Goal: Task Accomplishment & Management: Manage account settings

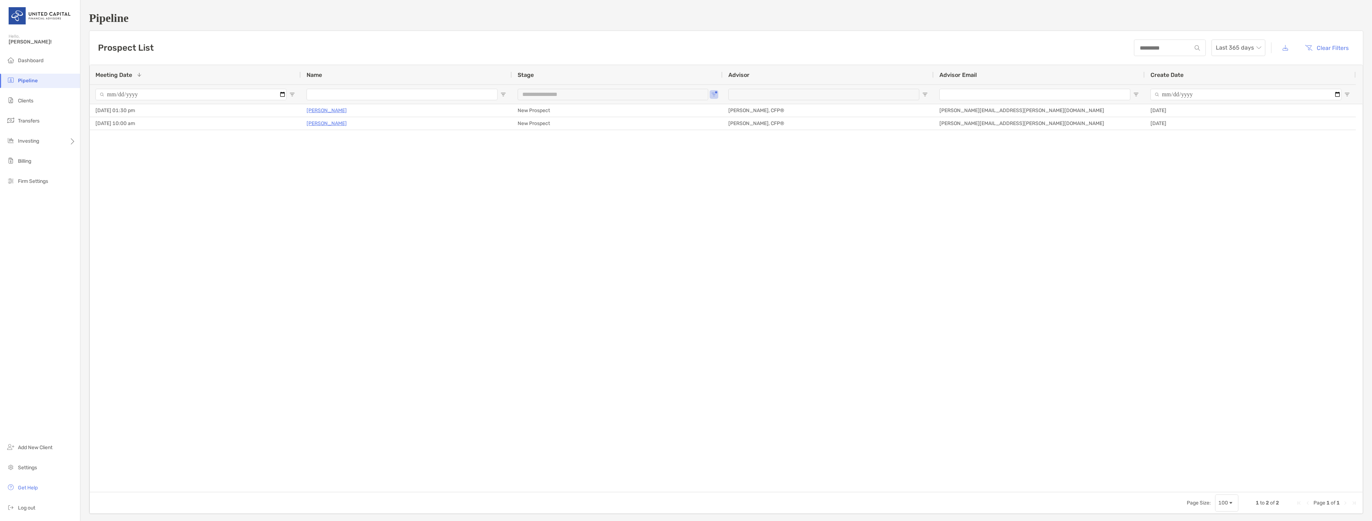
click at [18, 81] on span "Pipeline" at bounding box center [28, 81] width 20 height 6
click at [30, 101] on span "Clients" at bounding box center [25, 101] width 15 height 6
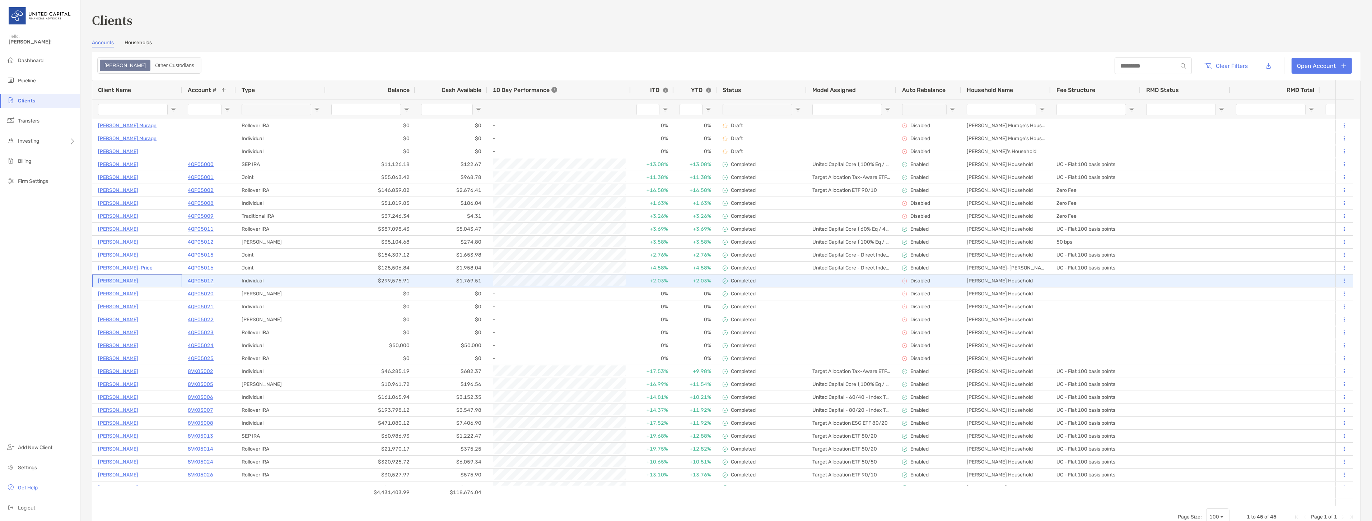
click at [120, 281] on p "[PERSON_NAME]" at bounding box center [118, 280] width 40 height 9
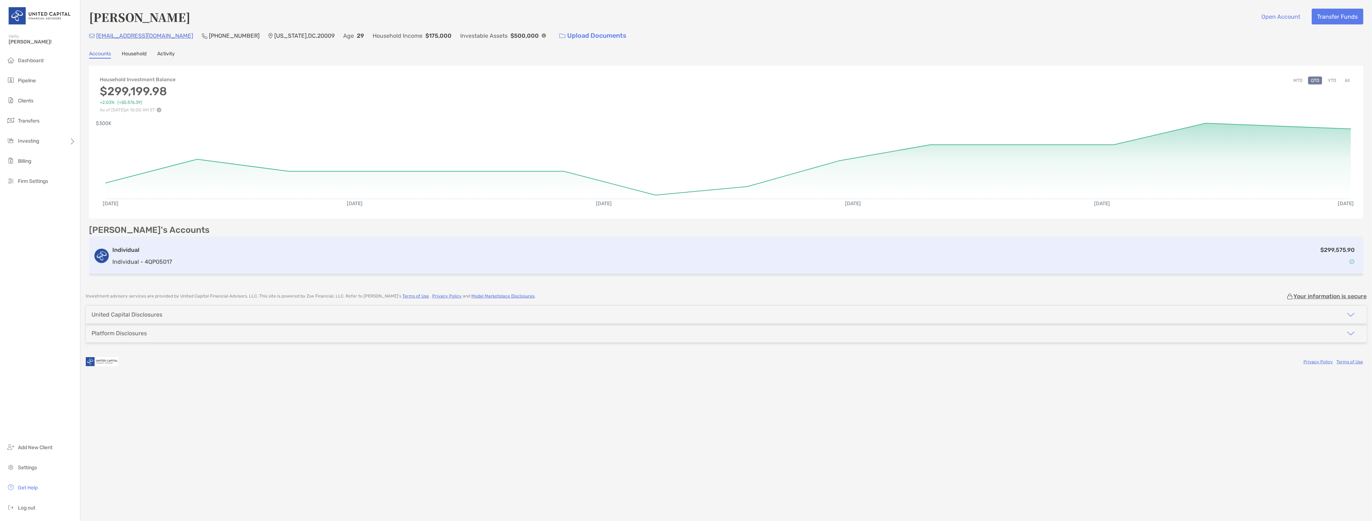
click at [173, 269] on div "Individual Individual - 4QP05017 $299,575.90" at bounding box center [726, 255] width 1274 height 37
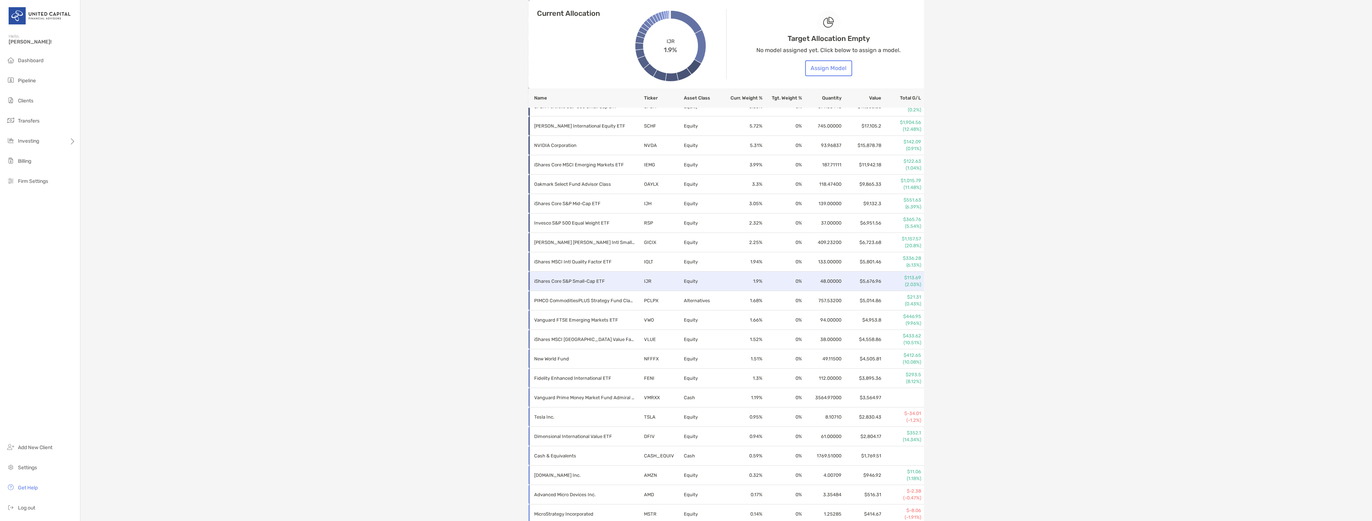
scroll to position [402, 0]
drag, startPoint x: 735, startPoint y: 288, endPoint x: 1049, endPoint y: 244, distance: 316.8
click at [1049, 244] on div "[PERSON_NAME] Individual - Individual 4QP05017 Transfer Funds Overview Info Acc…" at bounding box center [726, 74] width 1292 height 952
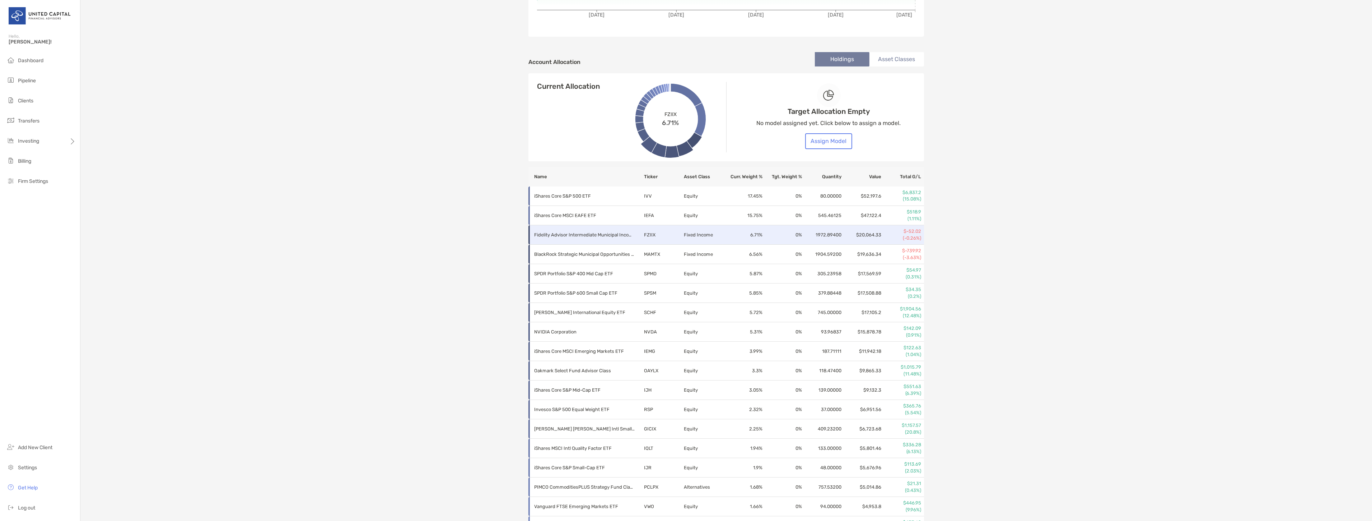
scroll to position [203, 0]
click at [829, 137] on button "Assign Model" at bounding box center [828, 142] width 47 height 16
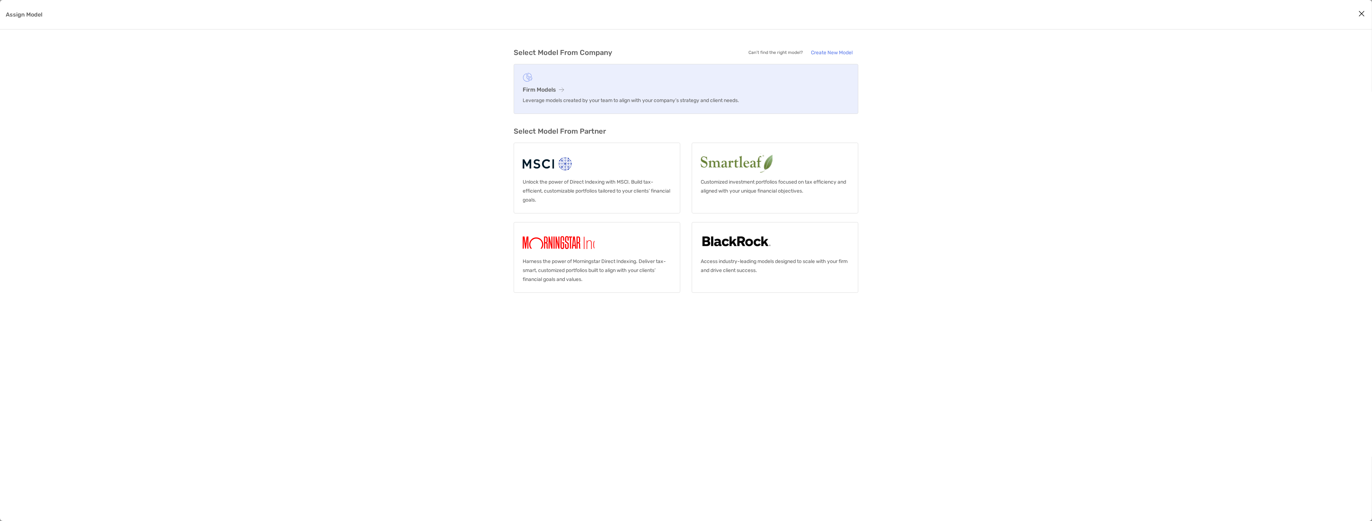
click at [523, 72] on link "Firm Models Leverage models created by your team to align with your company’s s…" at bounding box center [686, 89] width 345 height 50
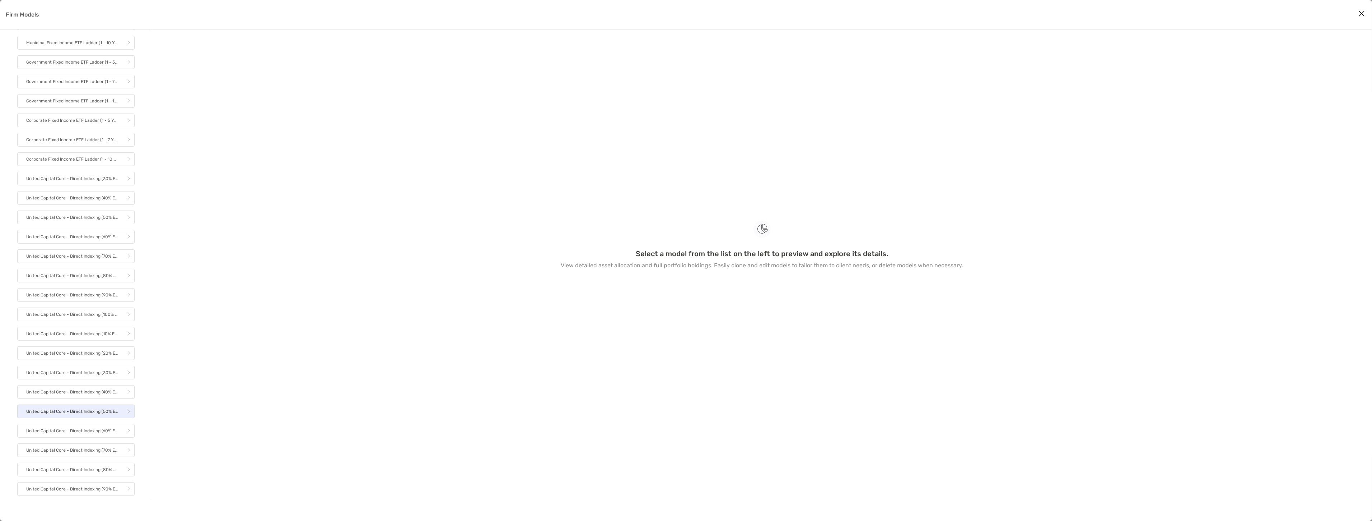
scroll to position [723, 0]
click at [80, 281] on p "United Capital Core - Direct Indexing (100% Eq / 0% Fi)" at bounding box center [72, 278] width 92 height 9
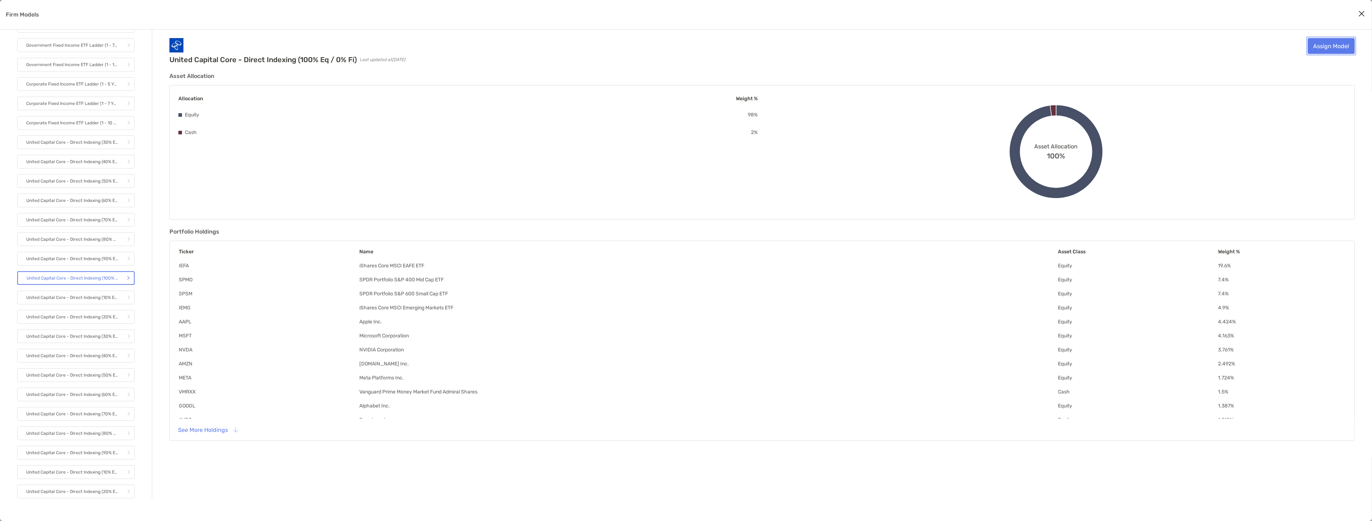
click at [1331, 44] on link "Assign Model" at bounding box center [1331, 46] width 47 height 16
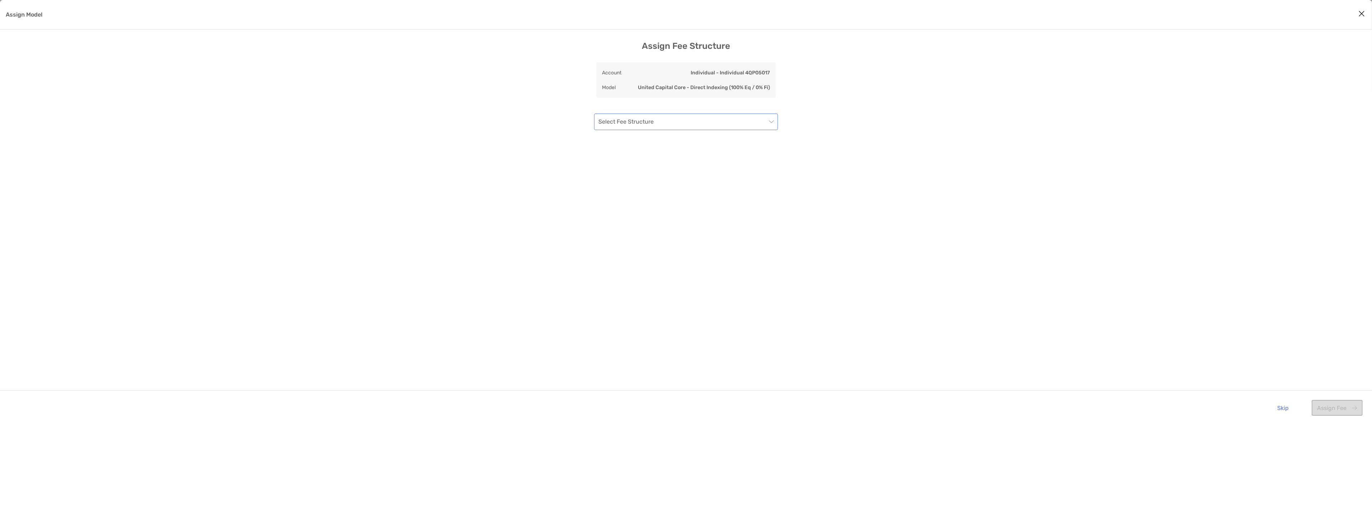
click at [651, 124] on input "Assign Model" at bounding box center [682, 122] width 168 height 16
click at [646, 157] on div "UC - Flat 100 basis points" at bounding box center [686, 161] width 172 height 9
click at [1345, 411] on button "Assign Fee" at bounding box center [1337, 408] width 51 height 16
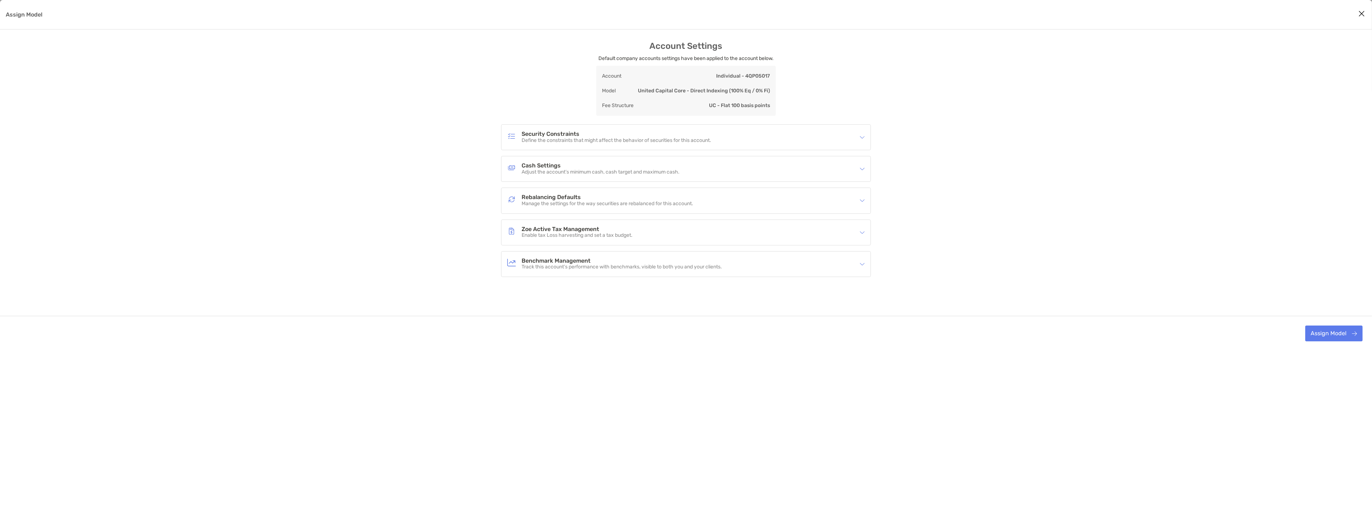
click at [606, 163] on h4 "Cash Settings" at bounding box center [601, 166] width 158 height 6
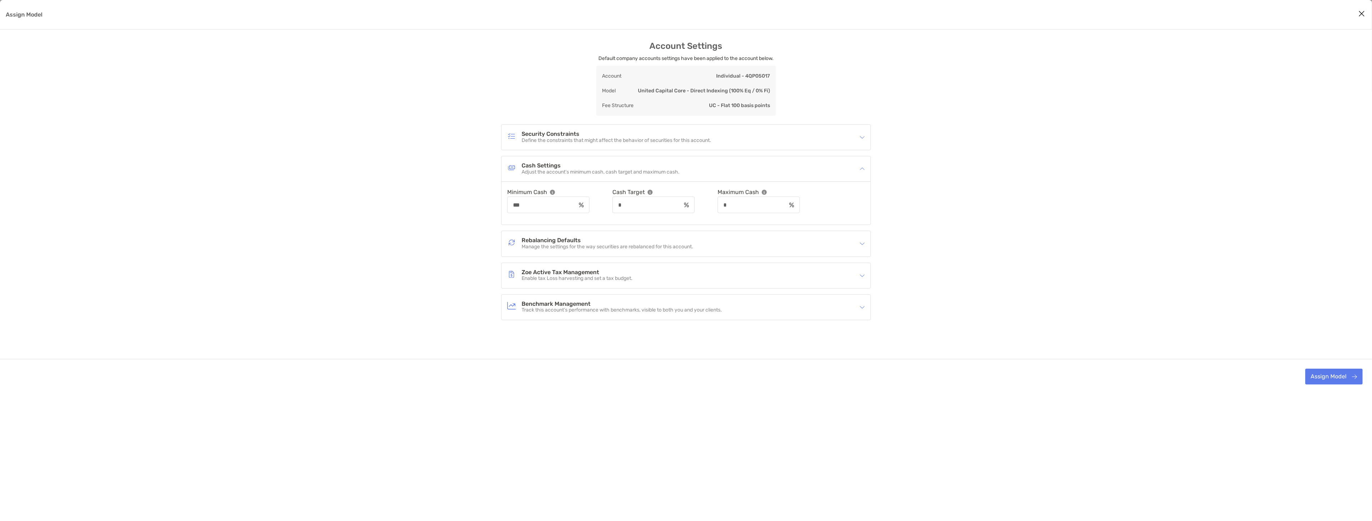
click at [604, 146] on div "Security Constraints Define the constraints that might affect the behavior of s…" at bounding box center [686, 137] width 369 height 25
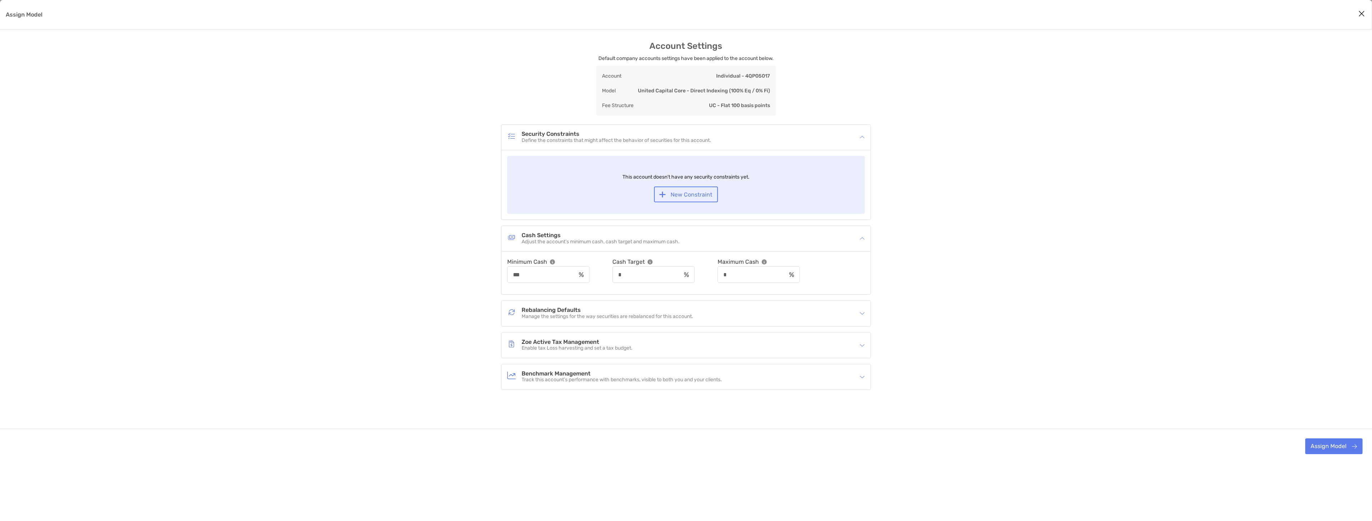
click at [604, 146] on div "Security Constraints Define the constraints that might affect the behavior of s…" at bounding box center [686, 137] width 369 height 25
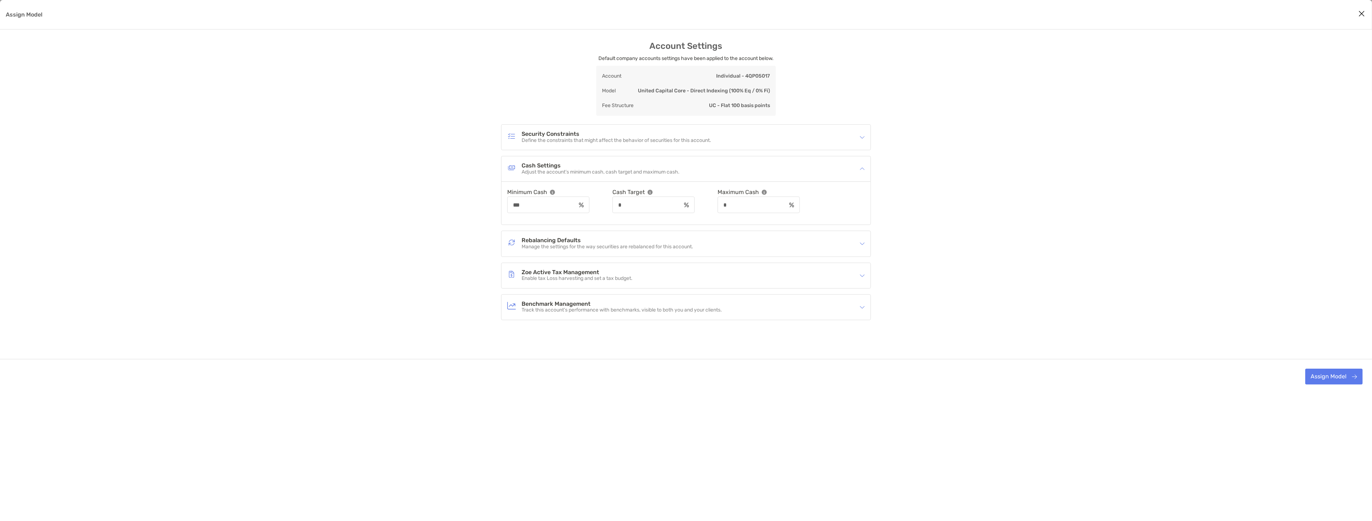
click at [614, 245] on p "Manage the settings for the way securities are rebalanced for this account." at bounding box center [608, 247] width 172 height 6
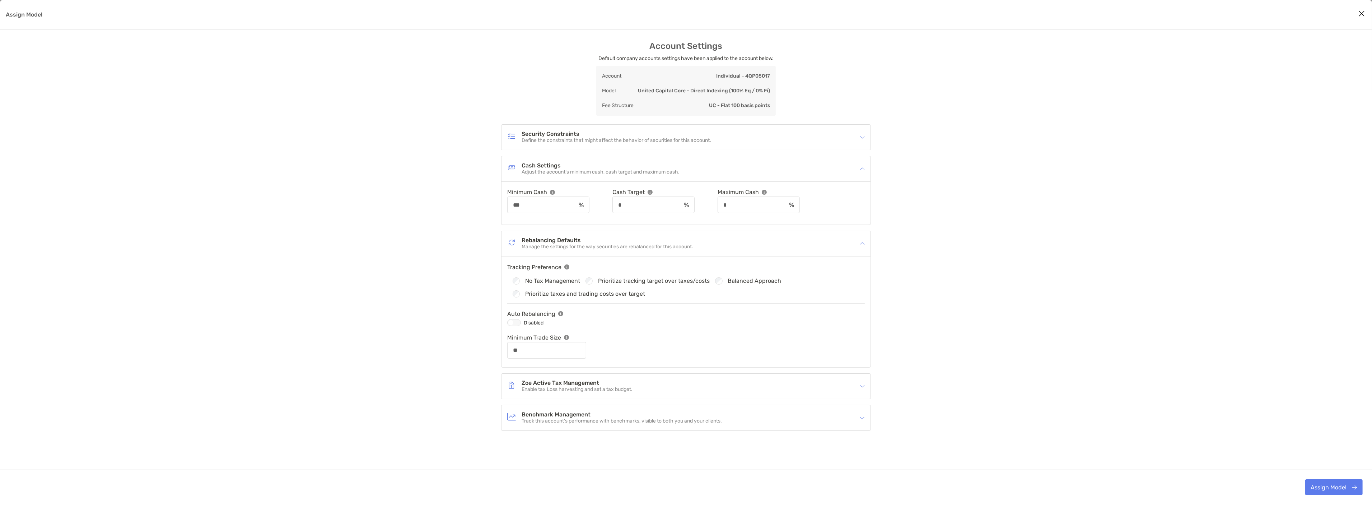
click at [518, 322] on div "Assign Model" at bounding box center [514, 322] width 14 height 7
click at [651, 388] on div "Zoe Active Tax Management Enable tax Loss harvesting and set a tax budget." at bounding box center [681, 386] width 348 height 17
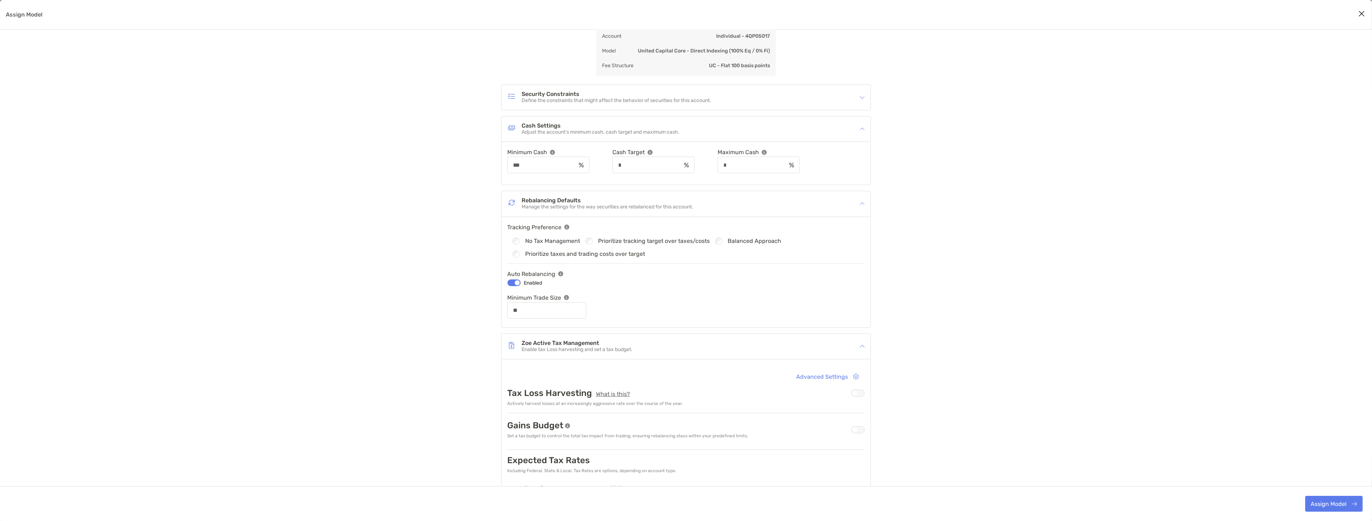
click at [857, 391] on div "Assign Model" at bounding box center [858, 392] width 14 height 7
type input "**"
click at [615, 415] on img "Assign Model" at bounding box center [615, 414] width 5 height 5
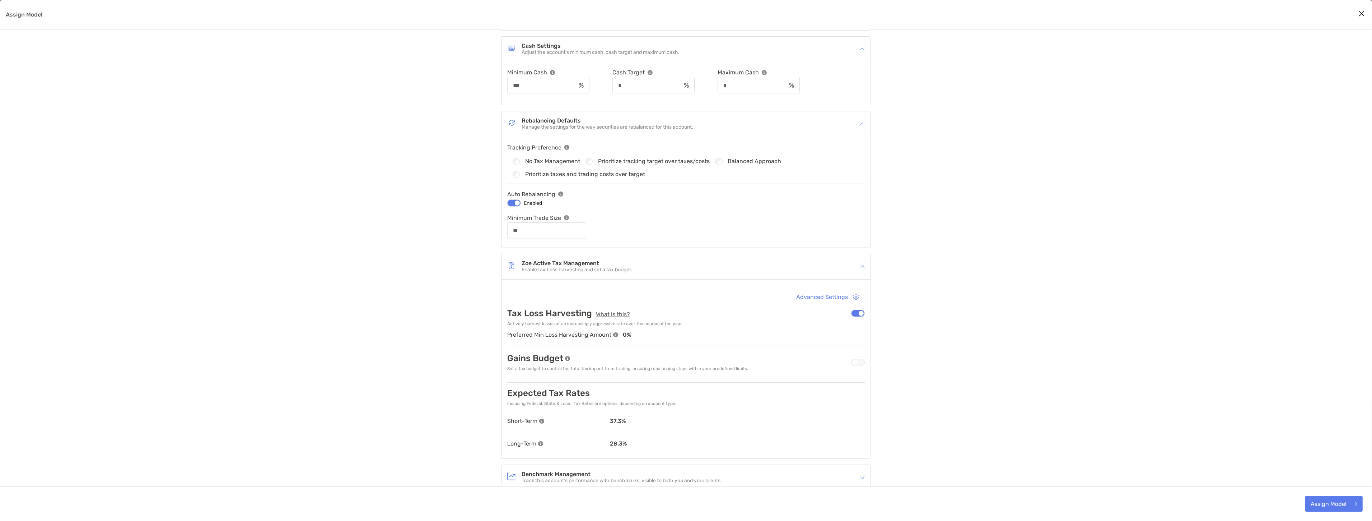
scroll to position [159, 0]
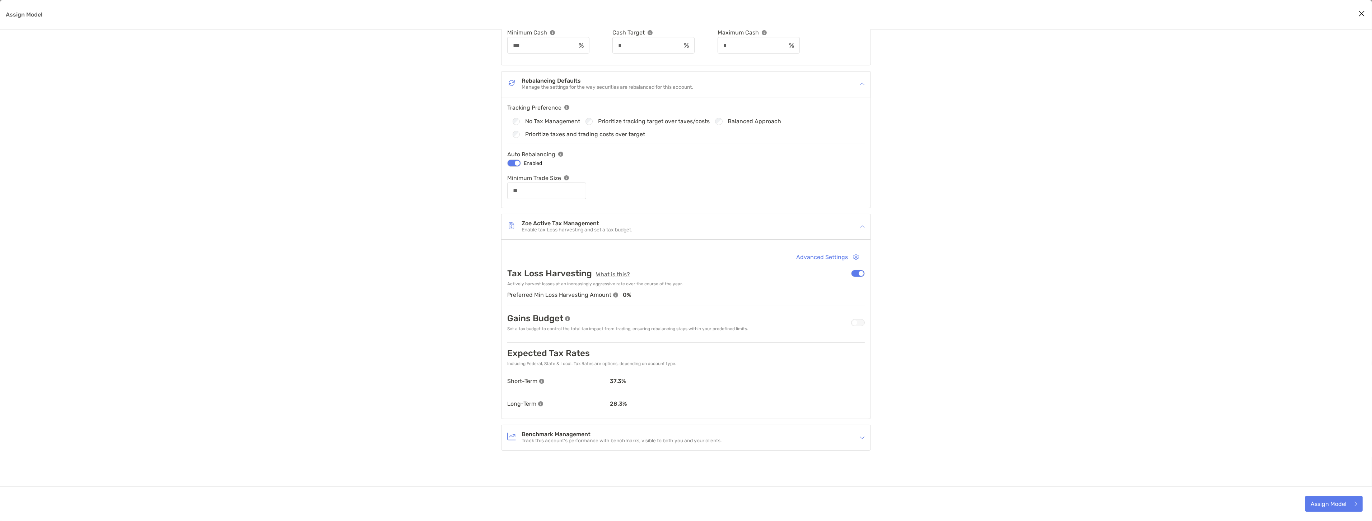
click at [761, 442] on div "Benchmark Management Track this account’s performance with benchmarks, visible …" at bounding box center [681, 437] width 348 height 17
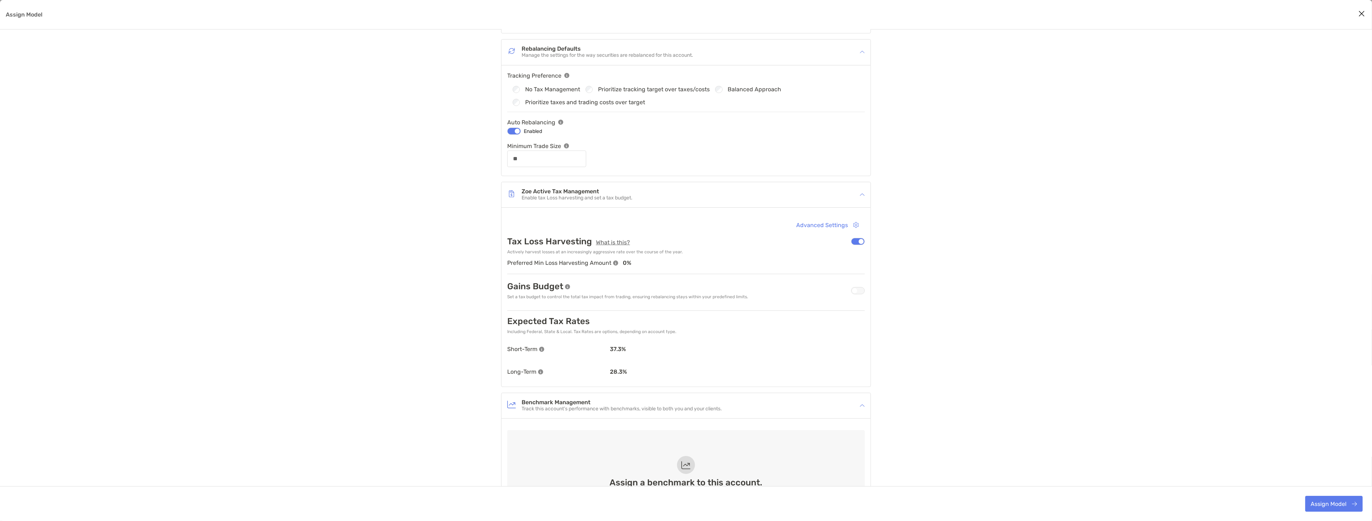
scroll to position [279, 0]
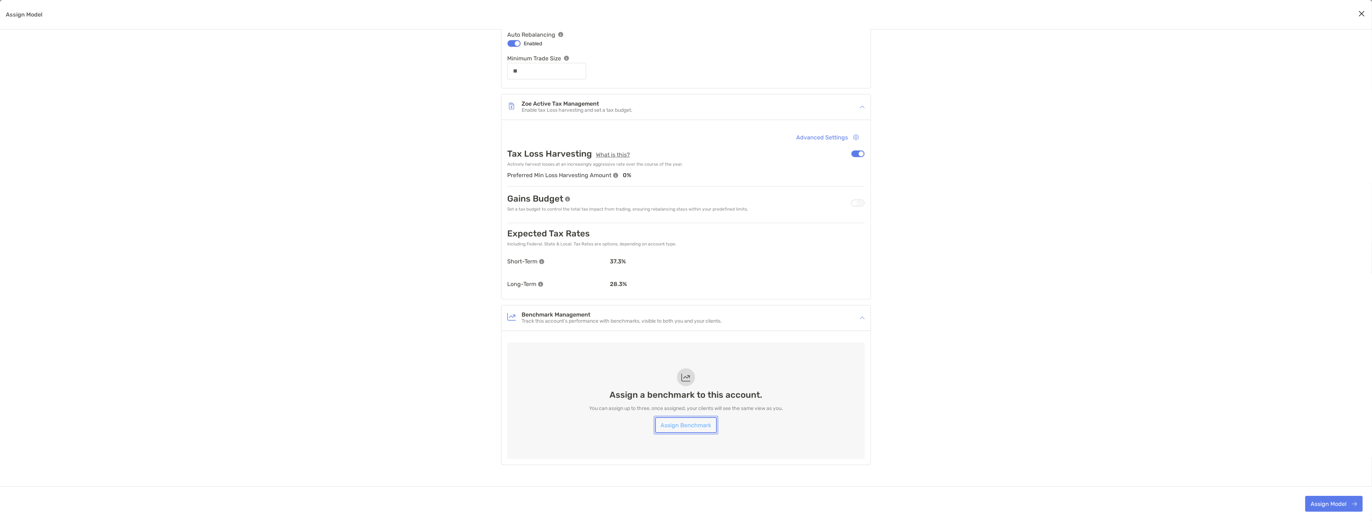
click at [703, 426] on link "Assign Benchmark" at bounding box center [686, 425] width 62 height 16
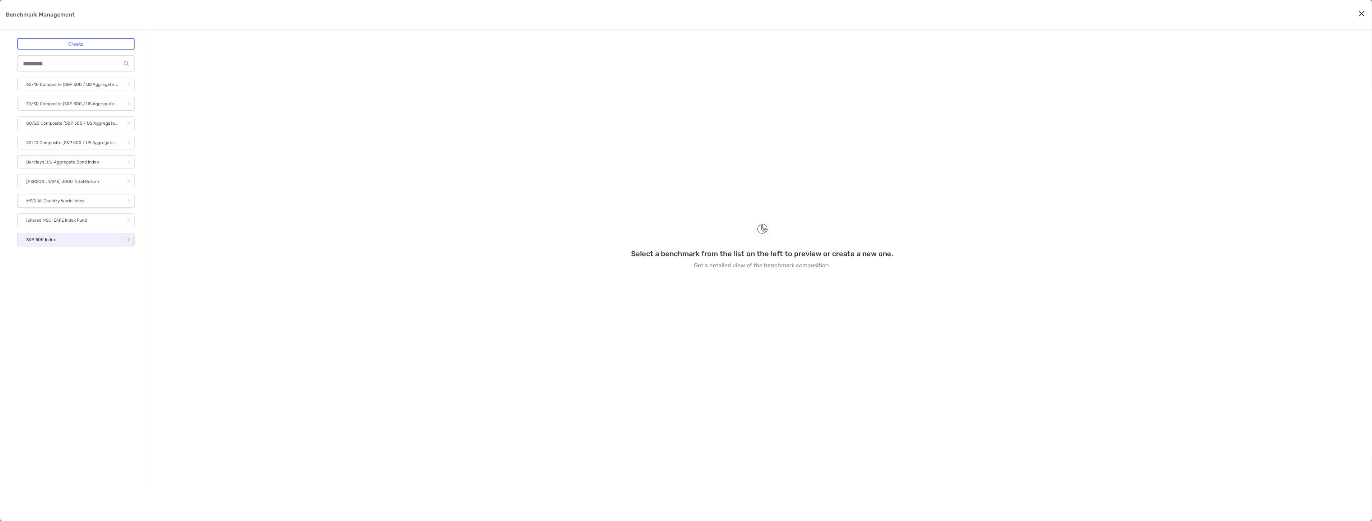
click at [99, 238] on link "S&P 500 Index" at bounding box center [75, 240] width 117 height 14
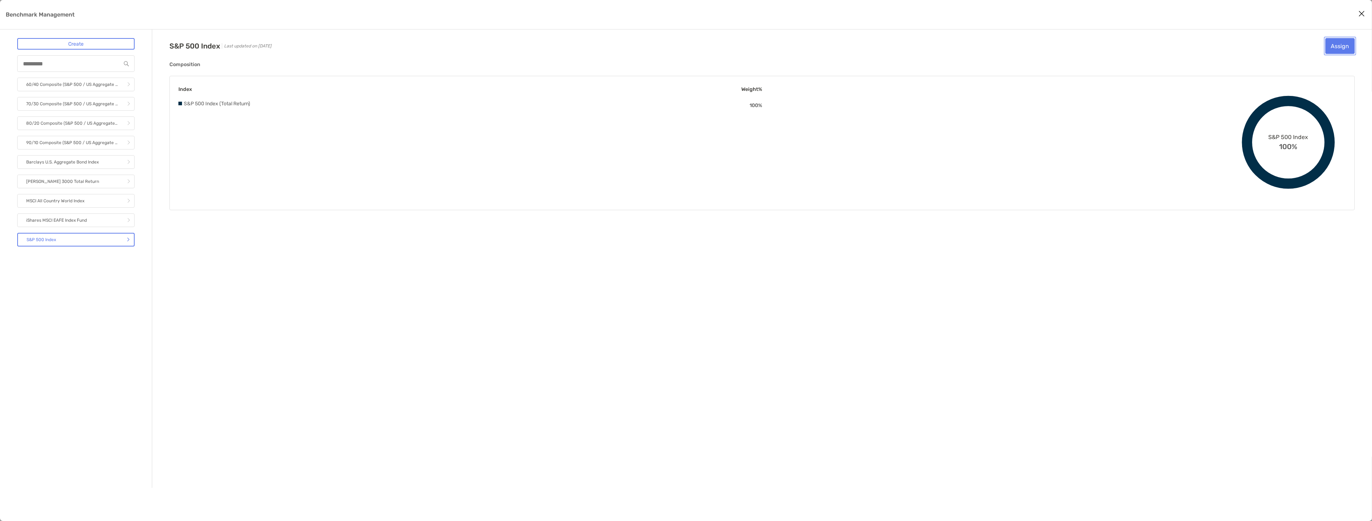
click at [1330, 46] on button "Assign" at bounding box center [1339, 46] width 29 height 16
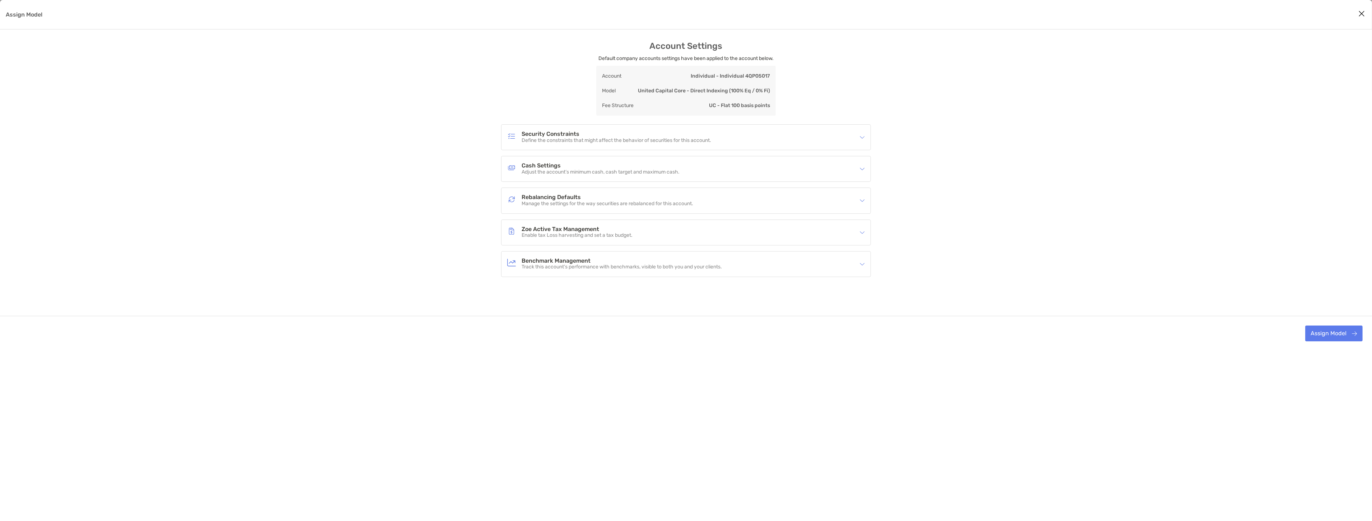
click at [634, 256] on div "Benchmark Management Track this account’s performance with benchmarks, visible …" at bounding box center [681, 264] width 348 height 17
click at [600, 320] on link "Add Benchmark" at bounding box center [608, 320] width 55 height 16
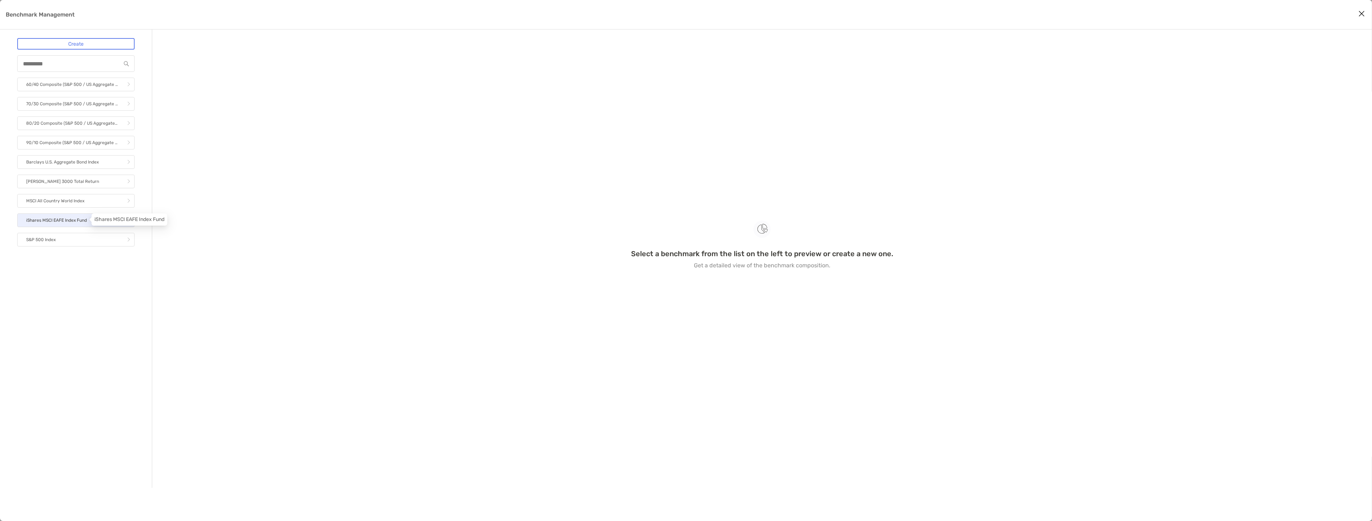
click at [75, 216] on p "iShares MSCI EAFE Index Fund" at bounding box center [56, 220] width 61 height 9
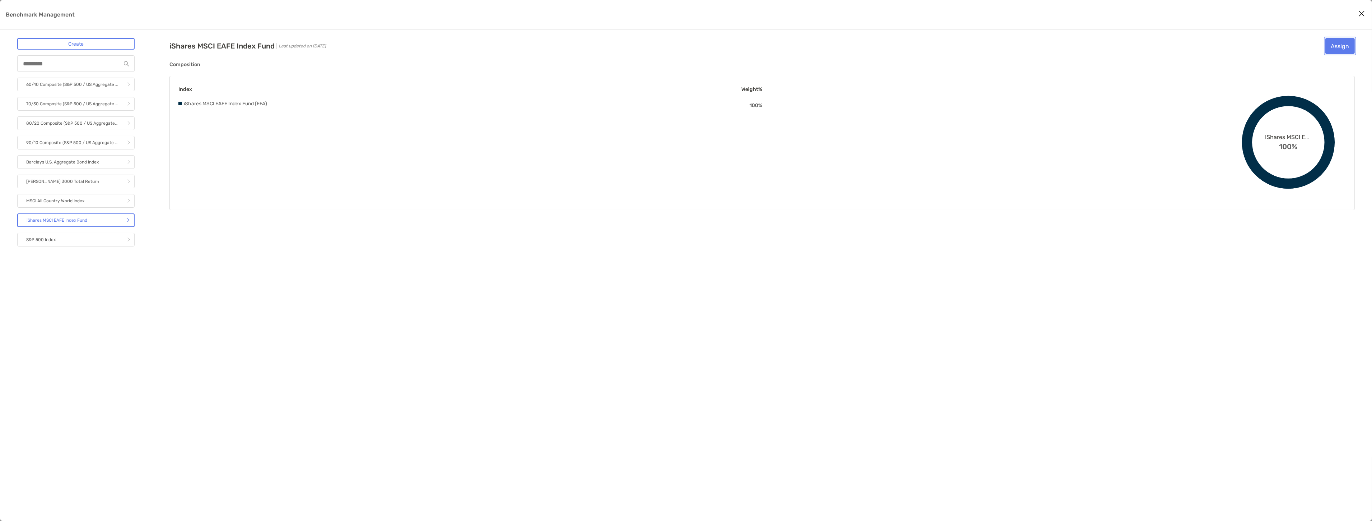
click at [1342, 41] on button "Assign" at bounding box center [1339, 46] width 29 height 16
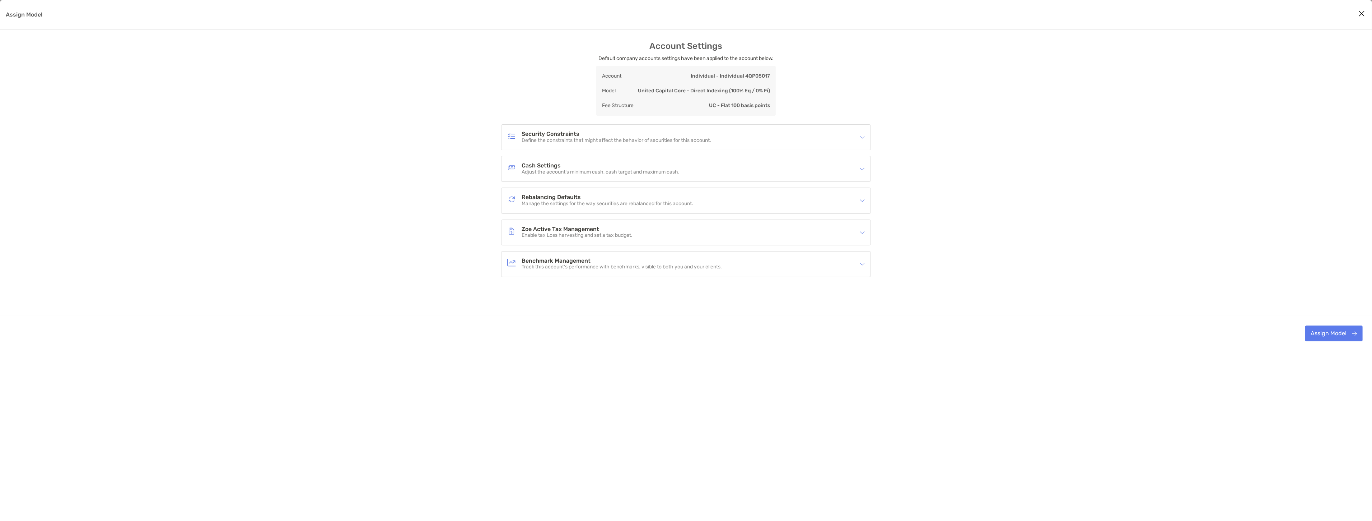
click at [772, 270] on div "Benchmark Management Track this account’s performance with benchmarks, visible …" at bounding box center [681, 264] width 348 height 17
click at [716, 319] on link "Add Benchmark" at bounding box center [726, 320] width 55 height 16
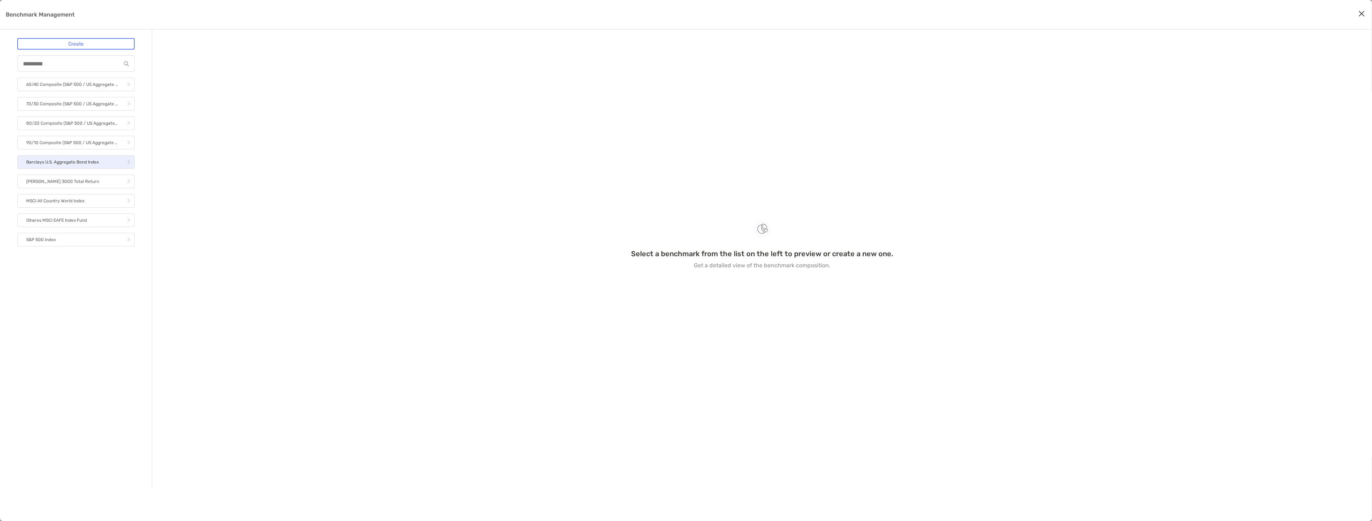
click at [101, 161] on link "Barclays U.S. Aggregate Bond Index" at bounding box center [75, 162] width 117 height 14
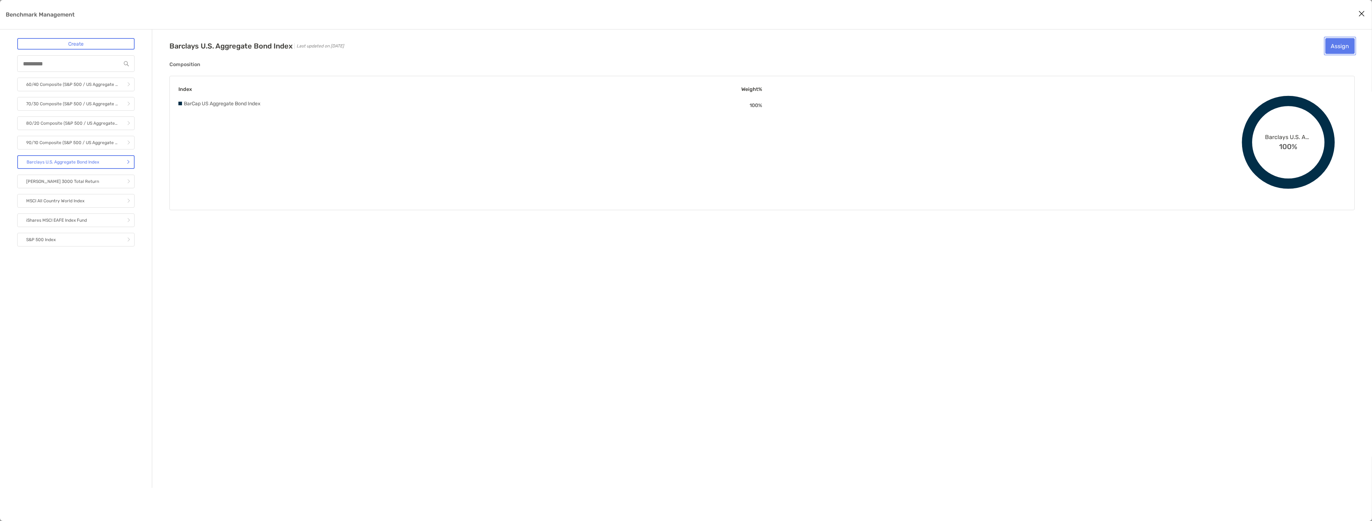
click at [1333, 42] on button "Assign" at bounding box center [1339, 46] width 29 height 16
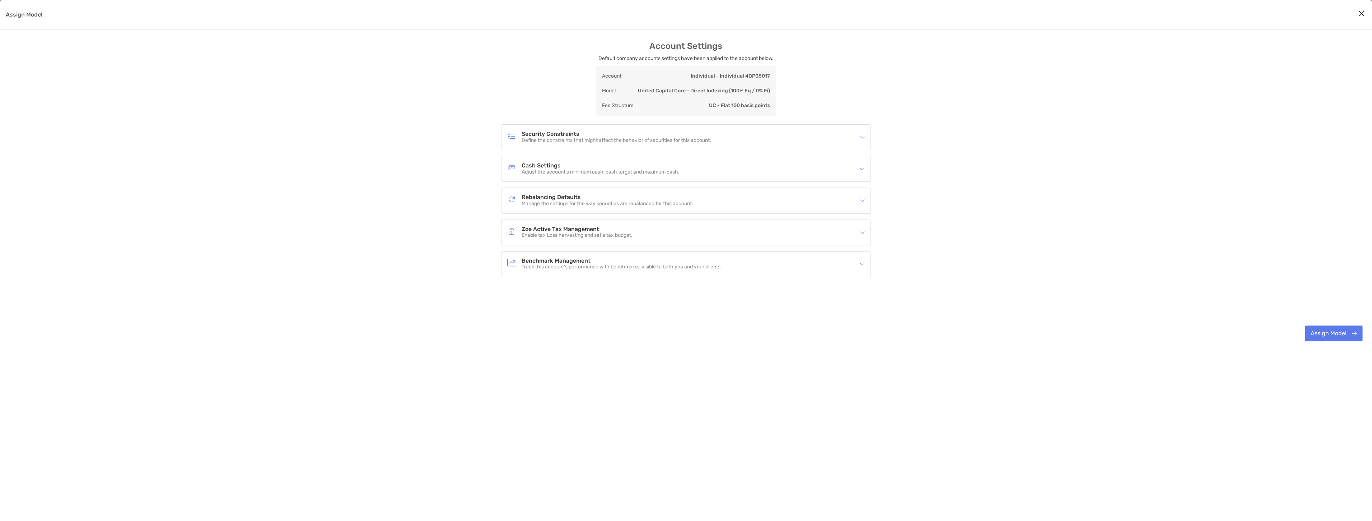
click at [621, 228] on h4 "Zoe Active Tax Management" at bounding box center [577, 229] width 111 height 6
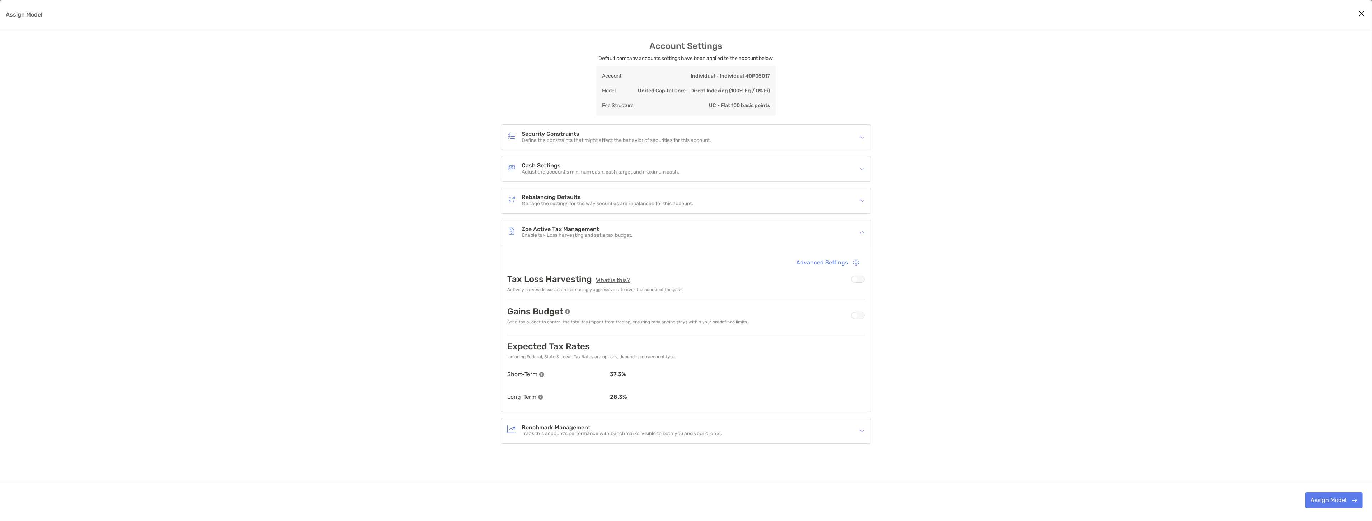
click at [854, 279] on div "Assign Model" at bounding box center [858, 278] width 14 height 7
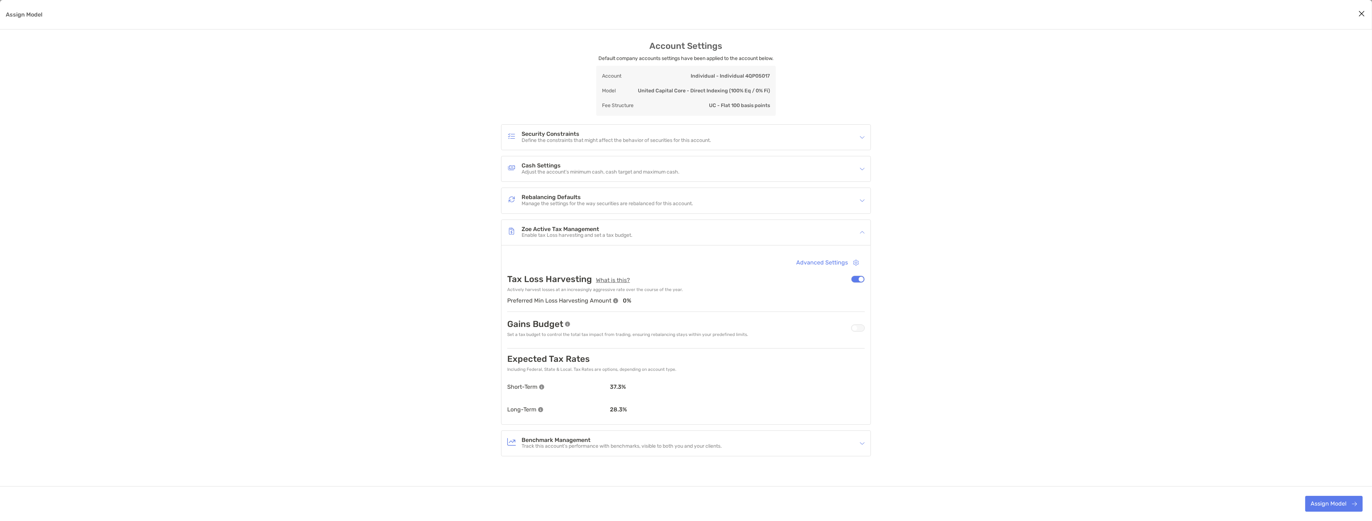
click at [580, 205] on p "Manage the settings for the way securities are rebalanced for this account." at bounding box center [608, 204] width 172 height 6
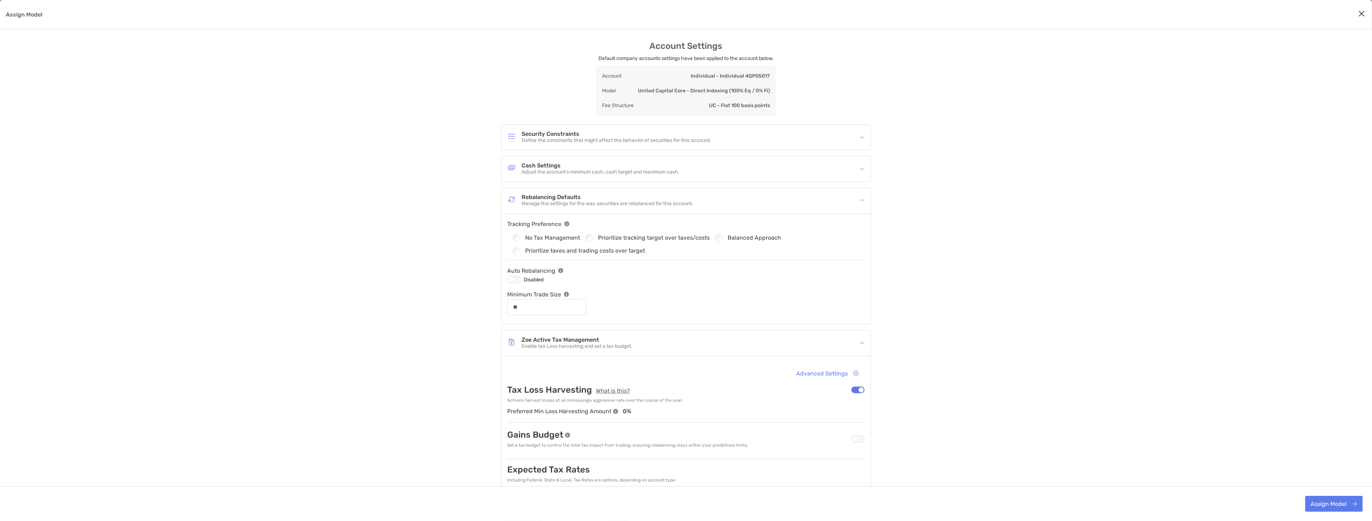
click at [704, 201] on div "Rebalancing Defaults Manage the settings for the way securities are rebalanced …" at bounding box center [681, 200] width 348 height 17
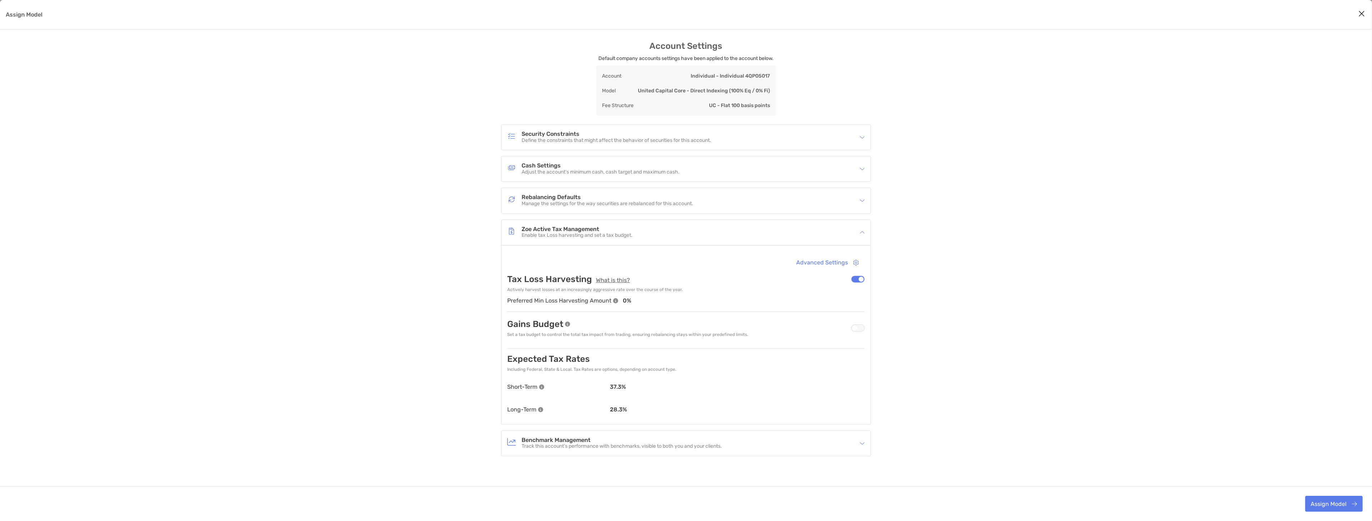
click at [692, 200] on h4 "Rebalancing Defaults" at bounding box center [608, 197] width 172 height 6
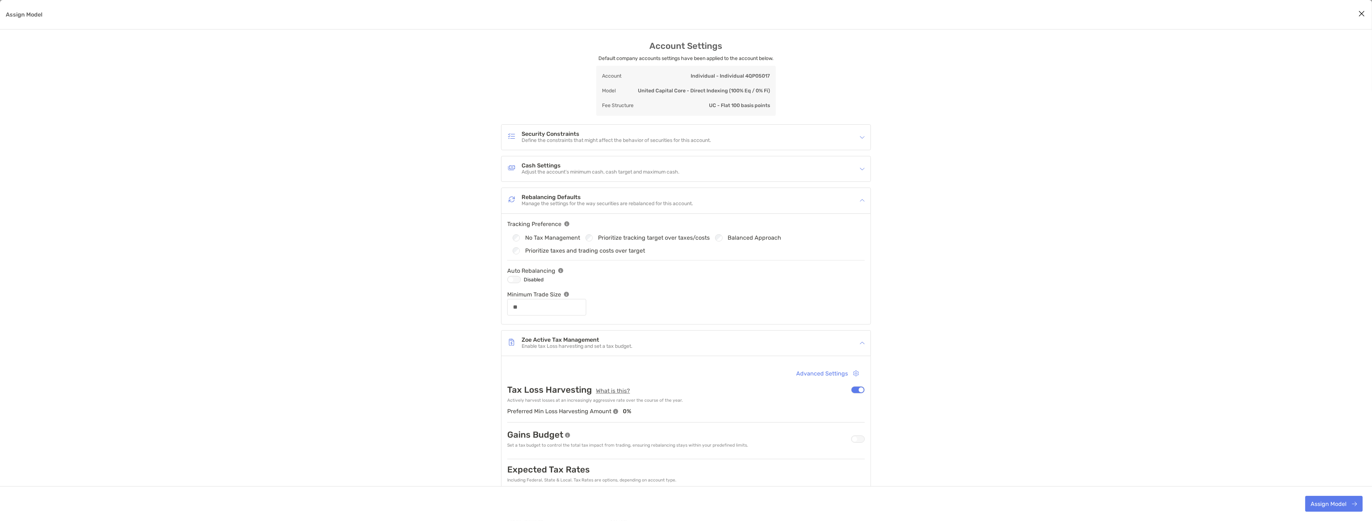
click at [690, 173] on div "Cash Settings Adjust the account’s minimum cash, cash target and maximum cash." at bounding box center [681, 168] width 348 height 17
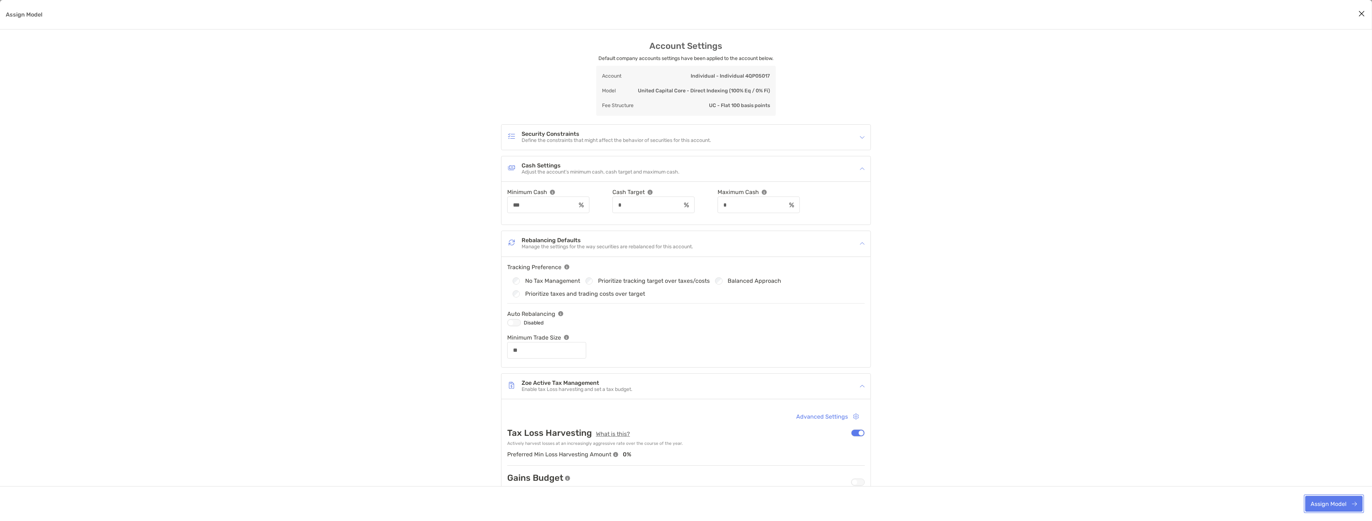
click at [1336, 507] on button "Assign Model" at bounding box center [1333, 503] width 57 height 16
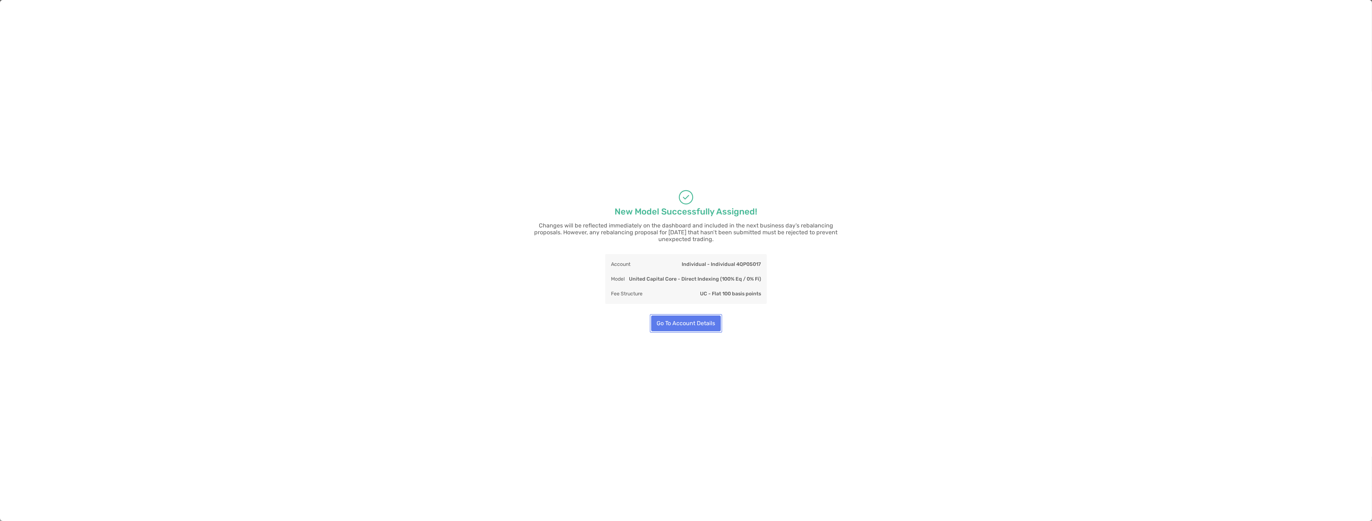
click at [703, 321] on button "Go To Account Details" at bounding box center [686, 323] width 70 height 16
type input "**"
